Goal: Check status: Check status

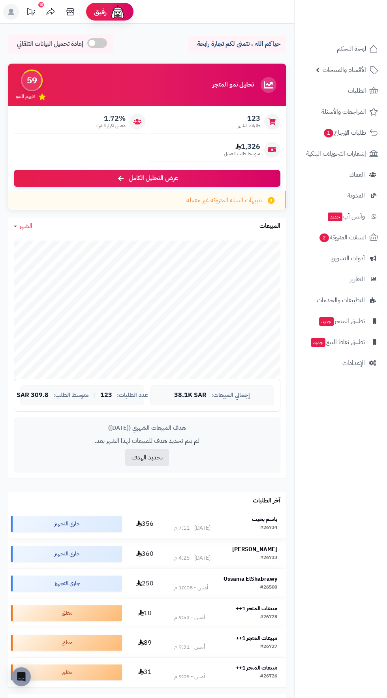
click at [267, 518] on strong "باسم بخيت" at bounding box center [264, 519] width 25 height 8
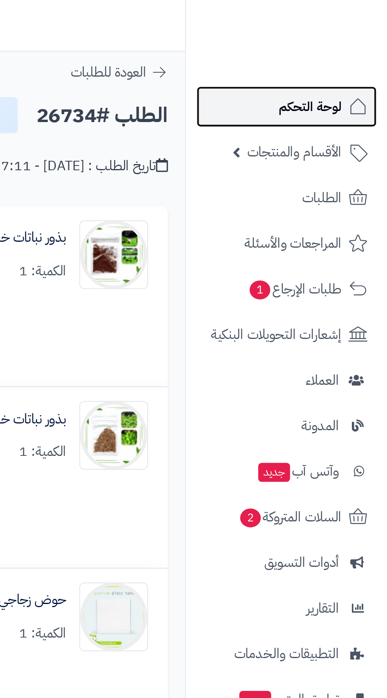
click at [338, 48] on span "لوحة التحكم" at bounding box center [351, 48] width 29 height 11
